Goal: Use online tool/utility

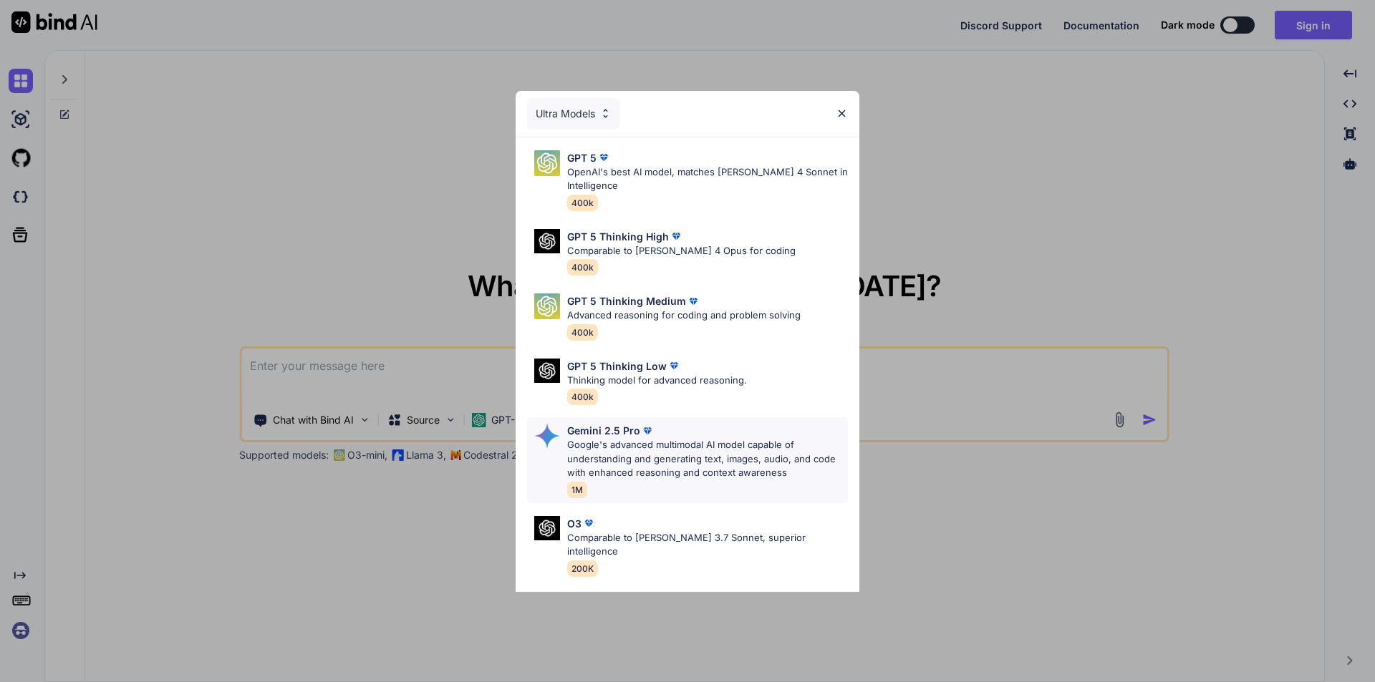
scroll to position [116, 0]
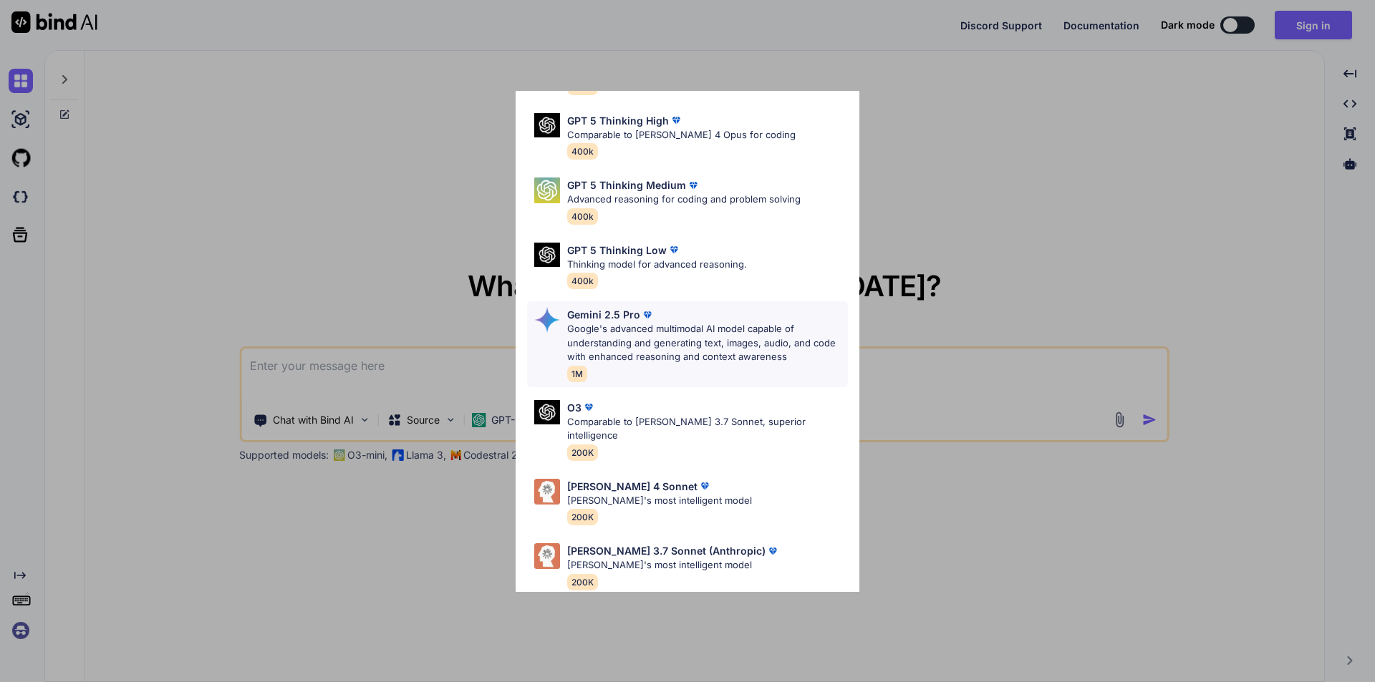
click at [589, 325] on p "Google's advanced multimodal AI model capable of understanding and generating t…" at bounding box center [707, 343] width 281 height 42
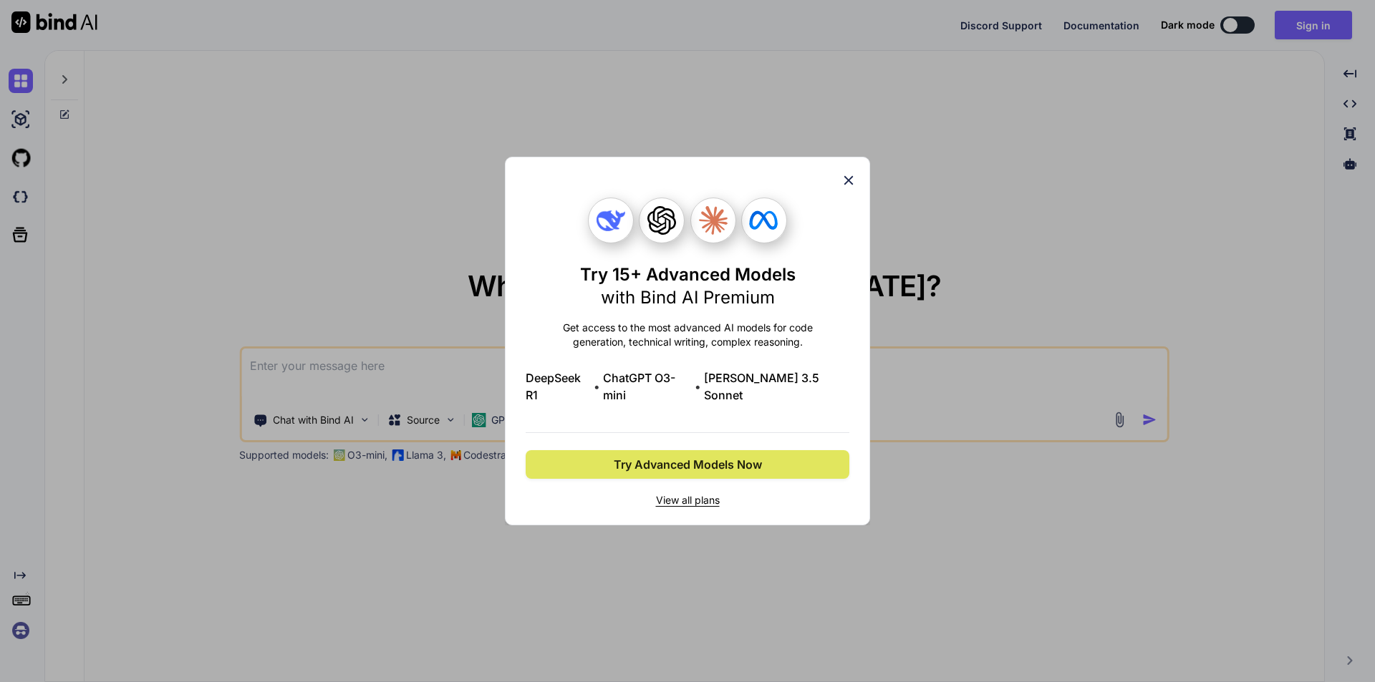
click at [701, 460] on span "Try Advanced Models Now" at bounding box center [688, 464] width 148 height 17
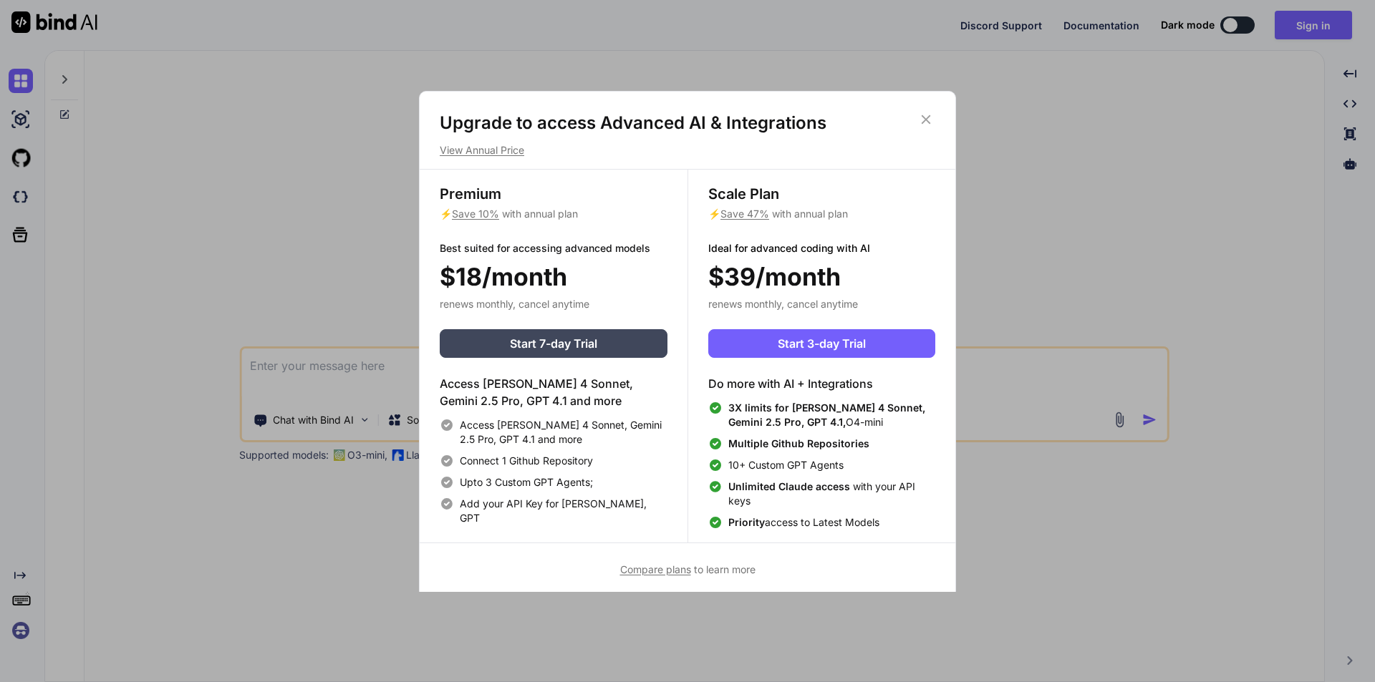
click at [928, 116] on icon at bounding box center [926, 120] width 16 height 16
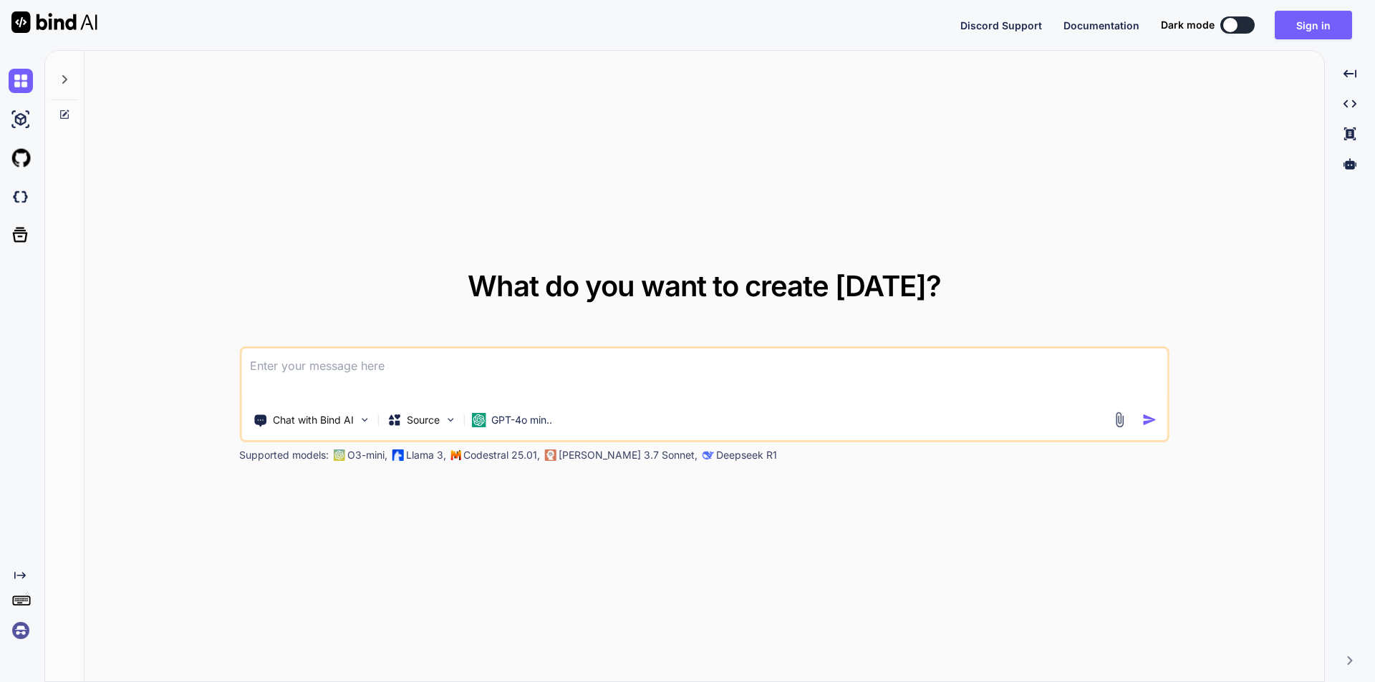
click at [332, 363] on textarea at bounding box center [704, 375] width 926 height 53
drag, startPoint x: 332, startPoint y: 363, endPoint x: 298, endPoint y: 353, distance: 35.8
click at [298, 353] on textarea at bounding box center [704, 375] width 926 height 53
click at [349, 369] on textarea at bounding box center [704, 375] width 926 height 53
paste textarea
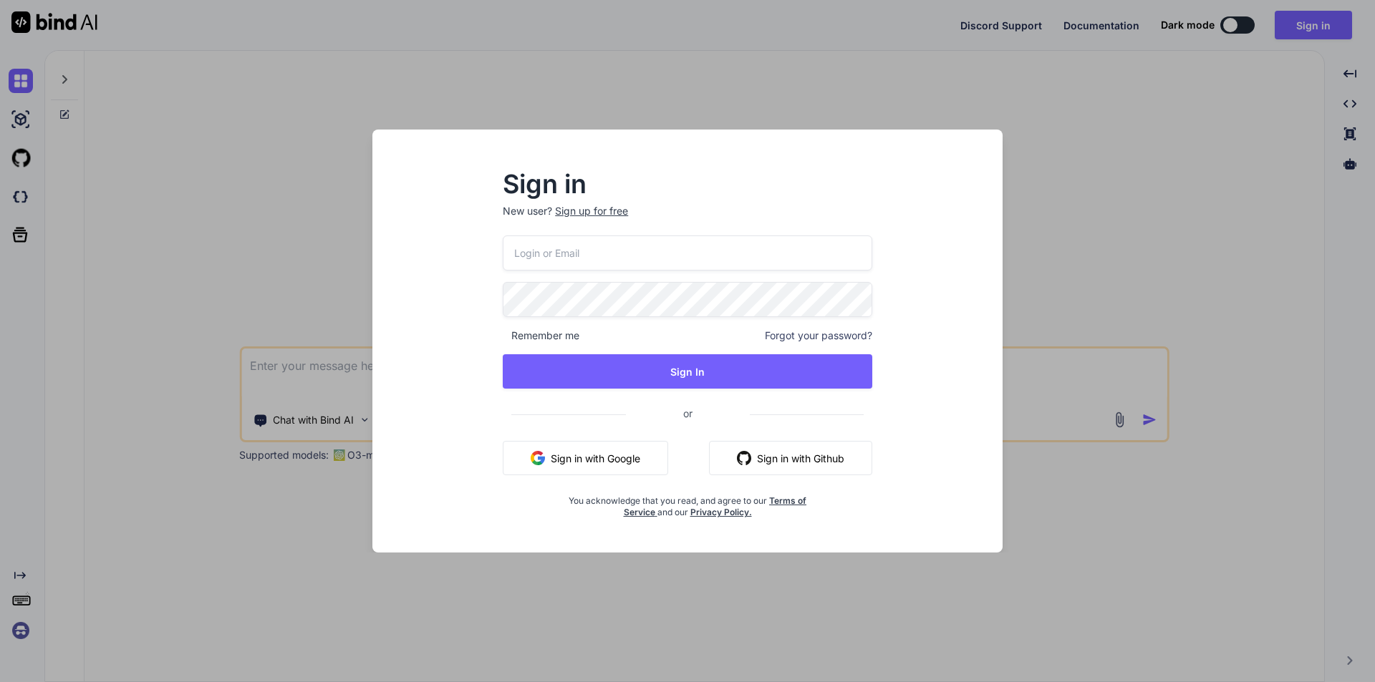
click at [1053, 434] on div "Sign in New user? Sign up for free Remember me Forgot your password? Sign In or…" at bounding box center [687, 341] width 1375 height 682
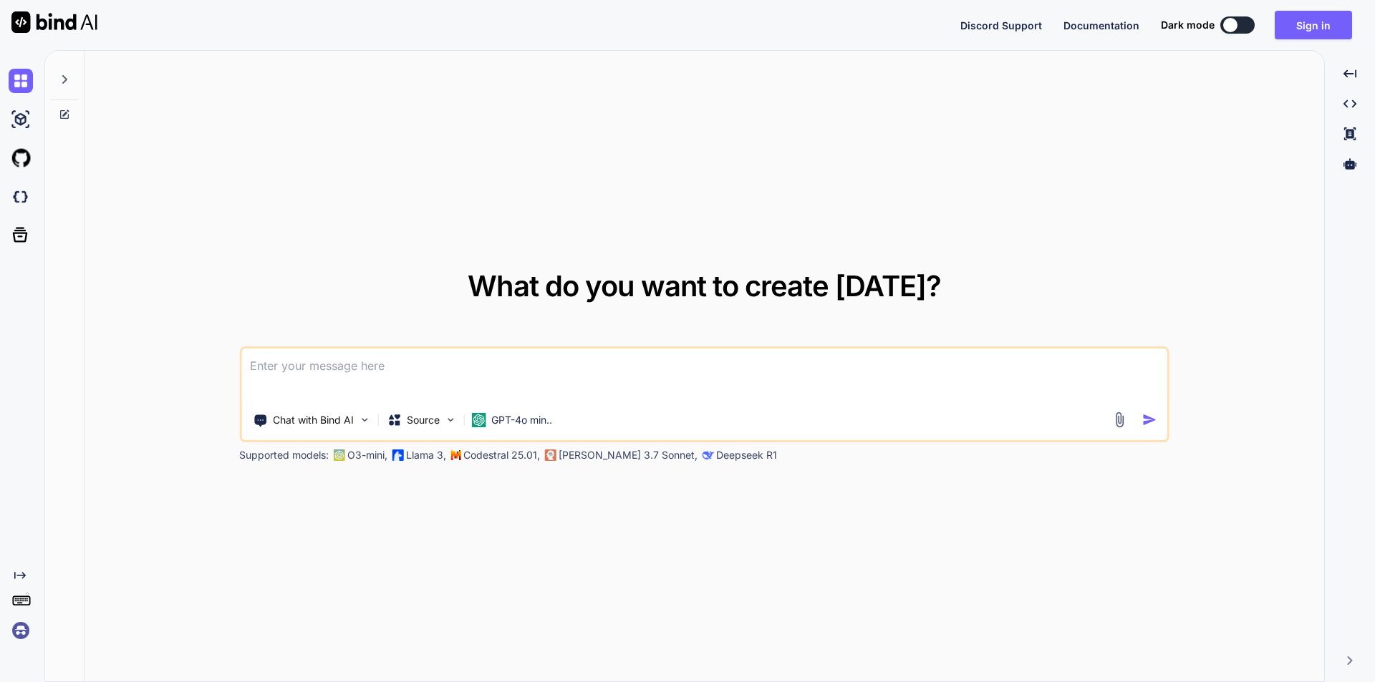
click at [1053, 506] on div "What do you want to create [DATE]? Chat with Bind AI Source GPT-4o min.. Suppor…" at bounding box center [703, 367] width 1239 height 632
